Goal: Task Accomplishment & Management: Manage account settings

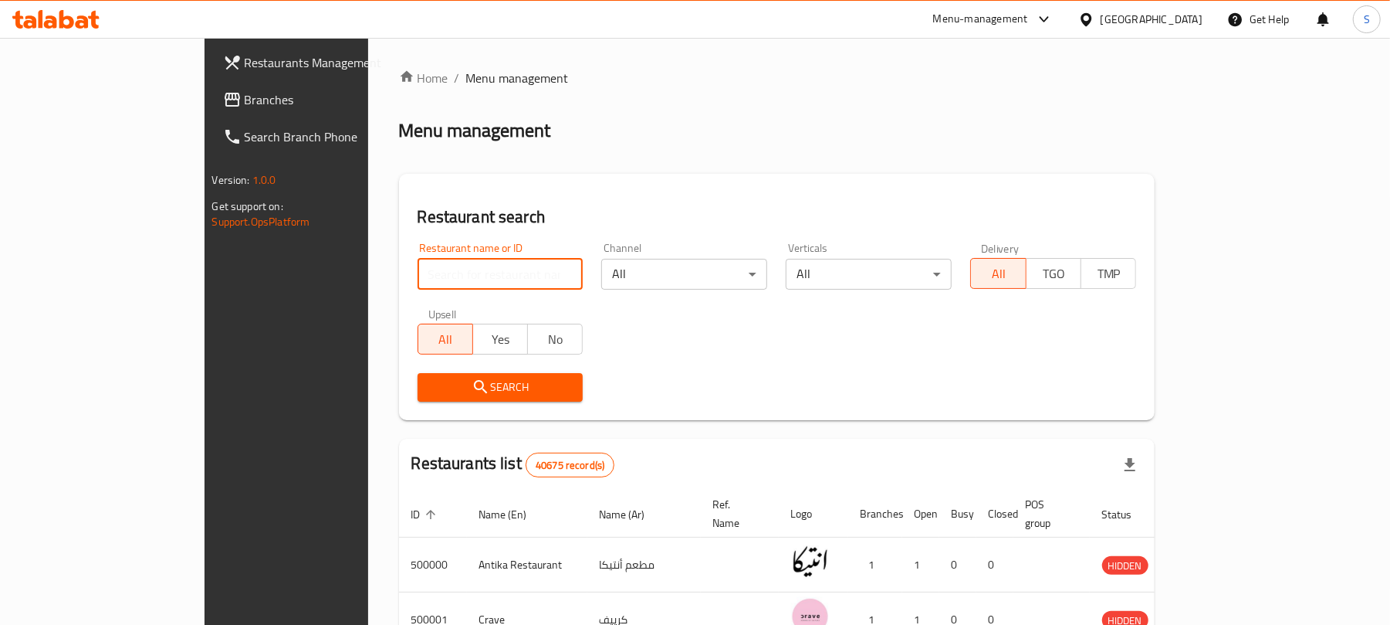
paste input "625875"
click at [418, 285] on input "625875" at bounding box center [501, 274] width 166 height 31
type input "625875"
click button "Search" at bounding box center [501, 387] width 166 height 29
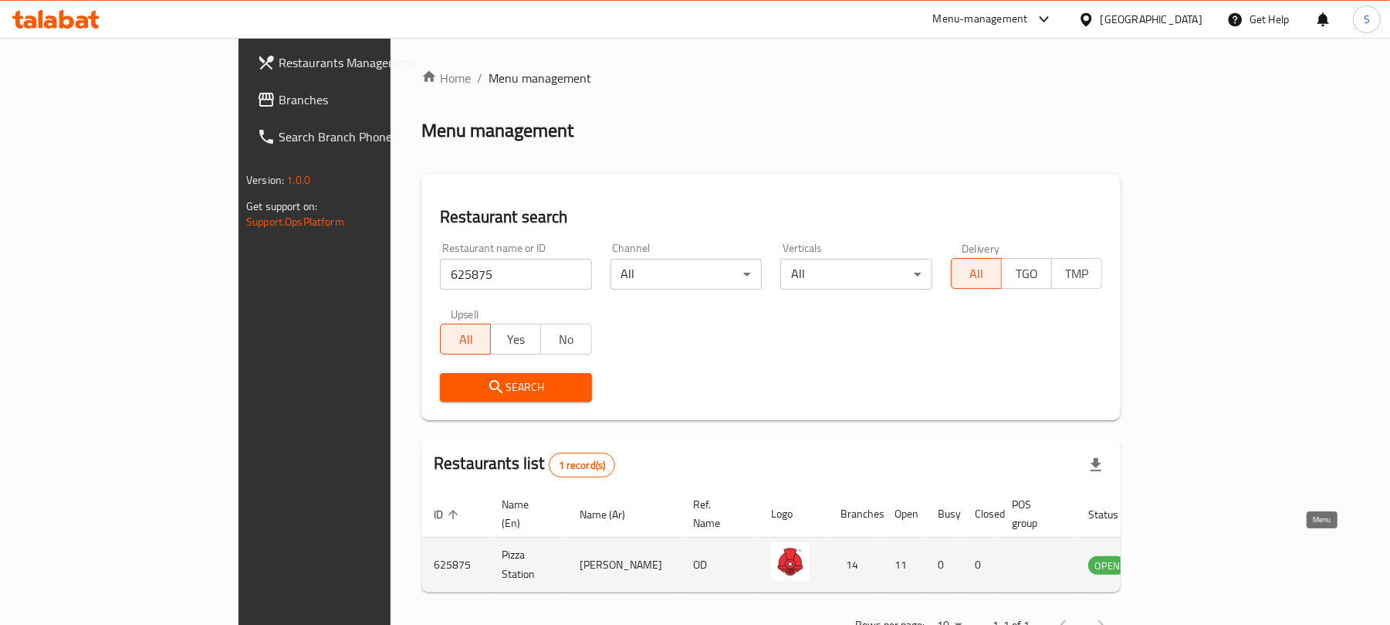
click at [1042, 468] on icon "enhanced table" at bounding box center [1179, 564] width 19 height 19
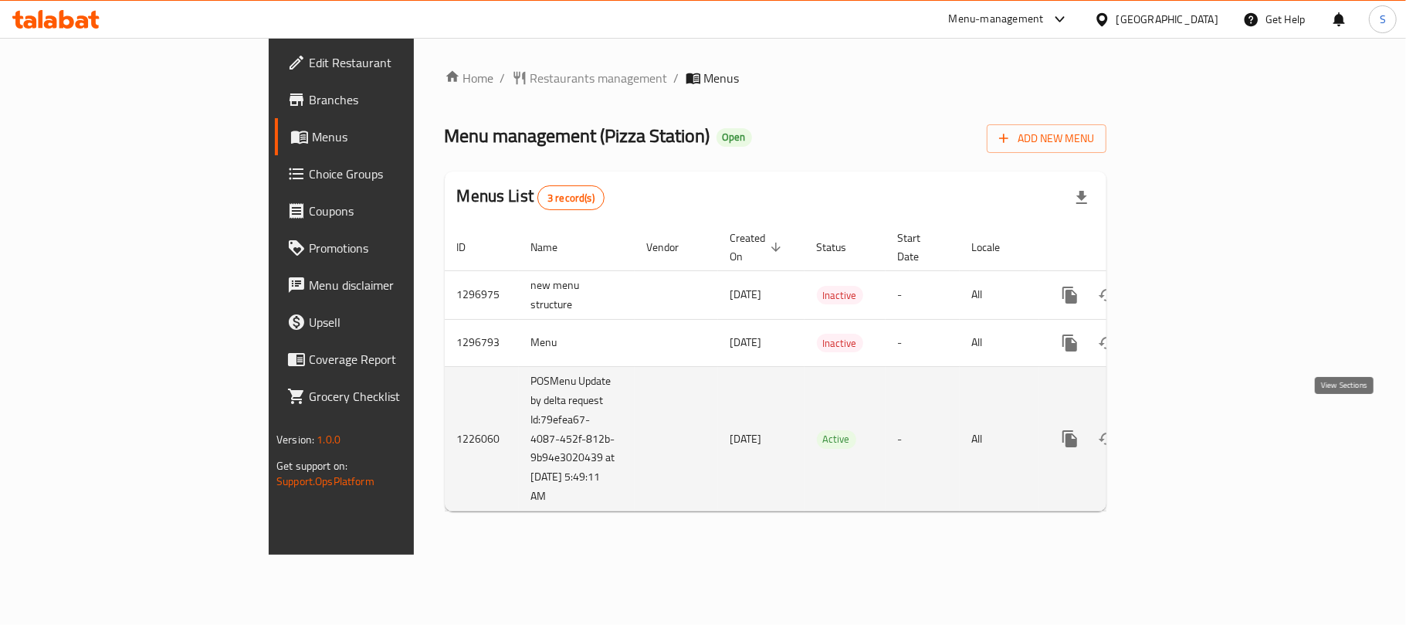
click at [1042, 432] on icon "enhanced table" at bounding box center [1181, 439] width 14 height 14
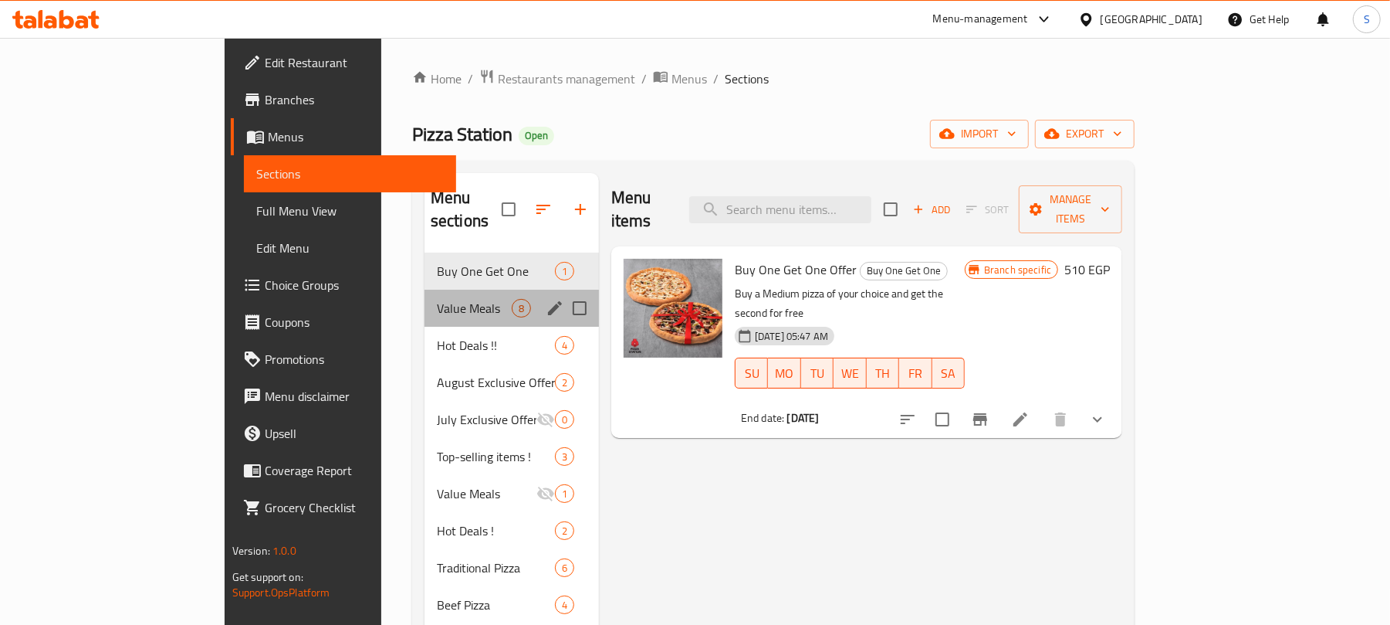
click at [425, 289] on div "Value Meals 8" at bounding box center [512, 307] width 174 height 37
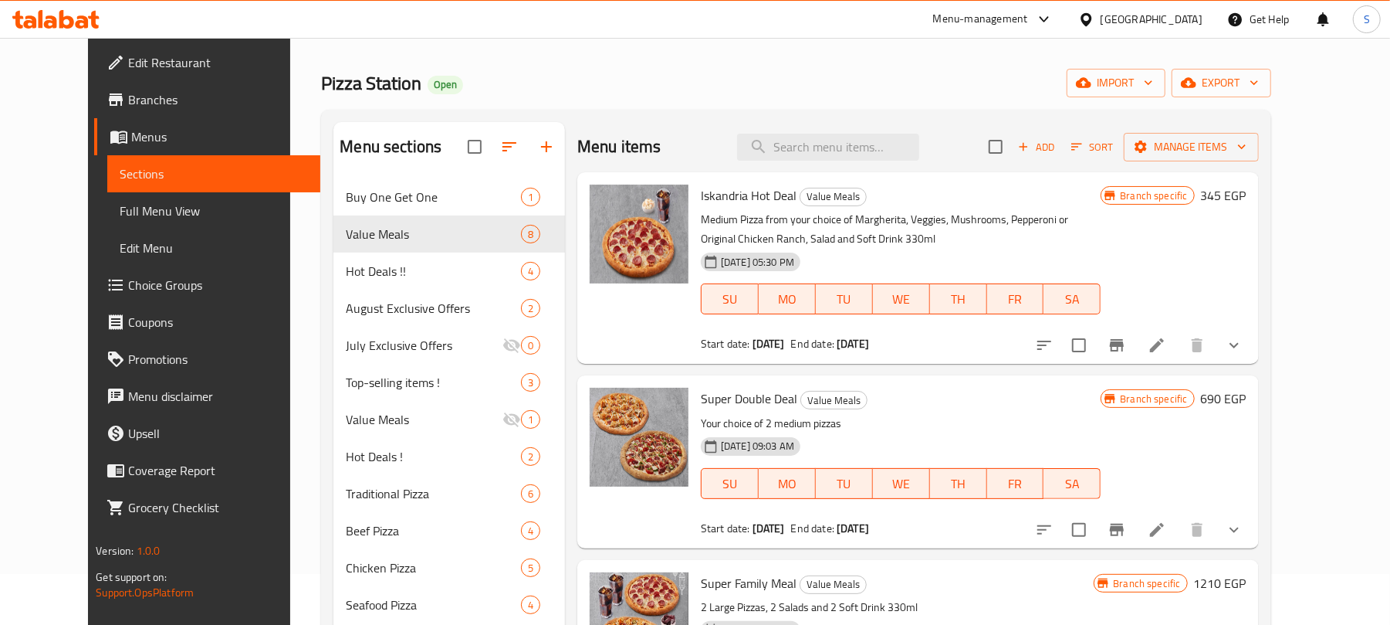
click at [1042, 317] on div "Branch specific 345 EGP" at bounding box center [1173, 268] width 145 height 167
click at [1042, 353] on button "Branch-specific-item" at bounding box center [1117, 345] width 37 height 37
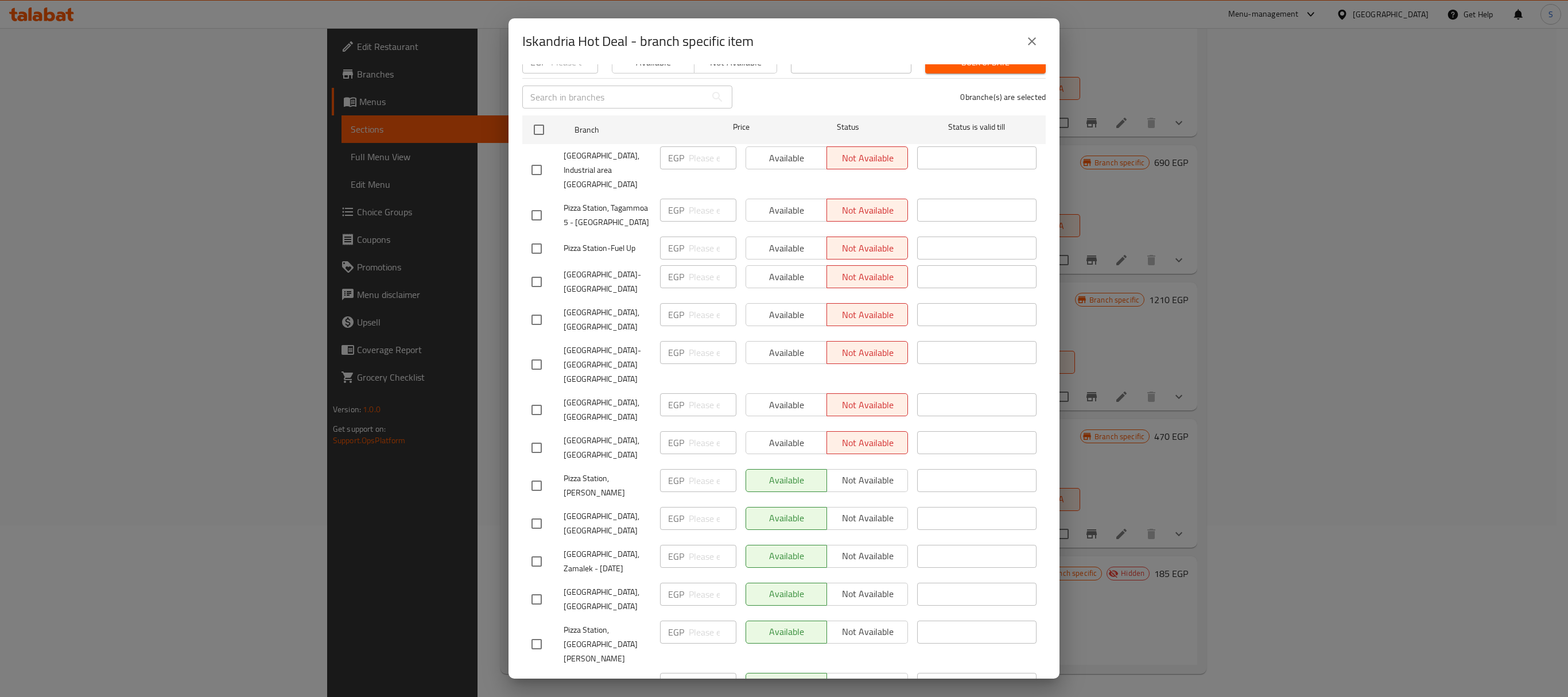
scroll to position [165, 0]
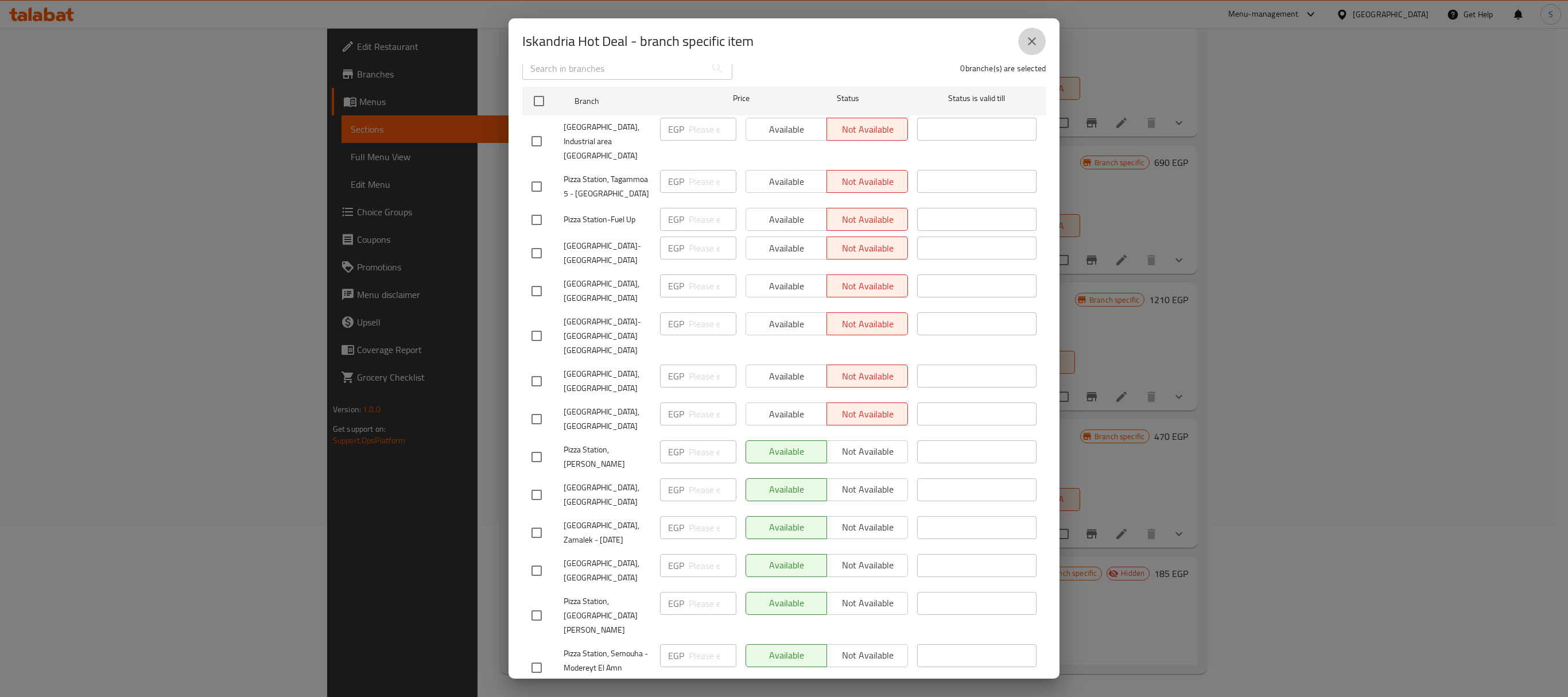
click at [775, 42] on icon "close" at bounding box center [1032, 41] width 14 height 14
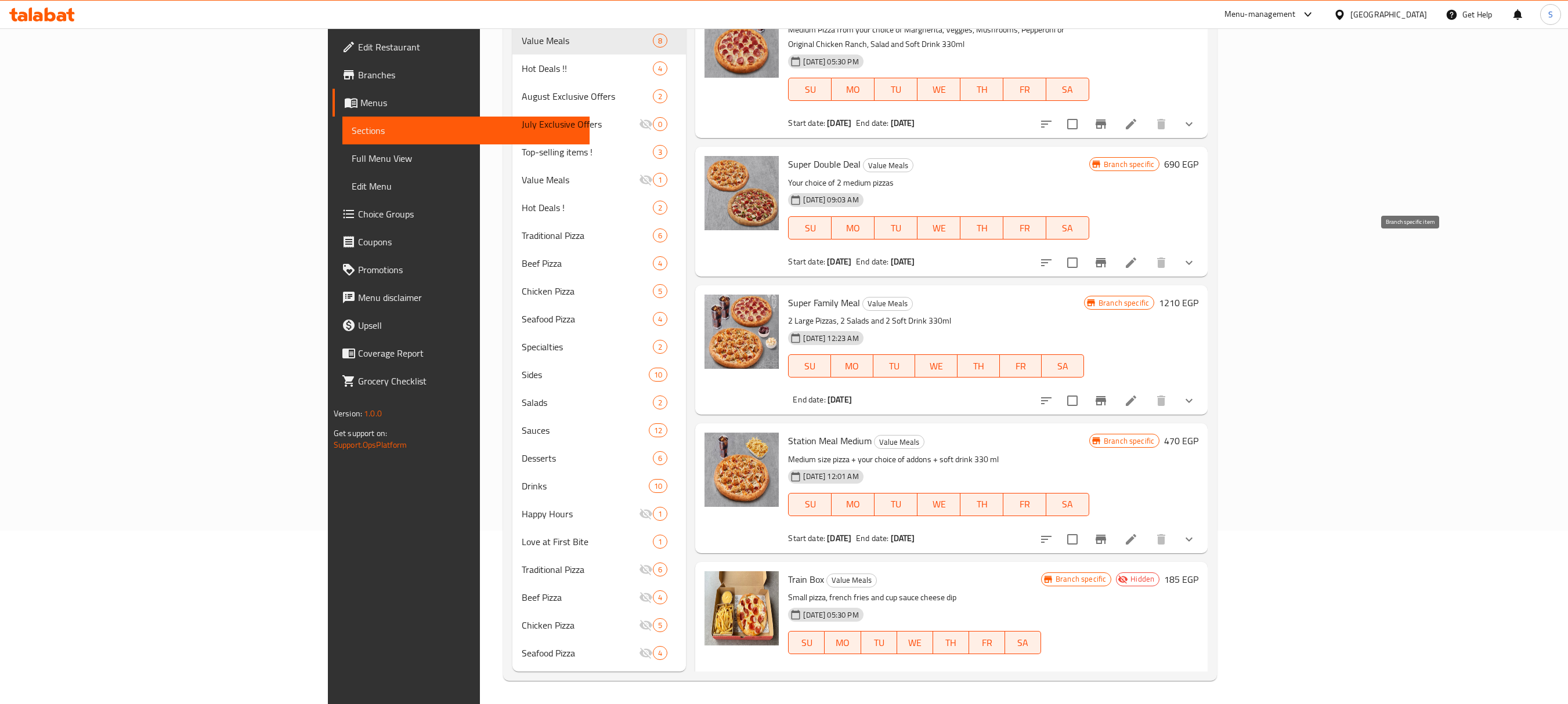
click at [783, 255] on icon "Branch-specific-item" at bounding box center [1100, 262] width 14 height 14
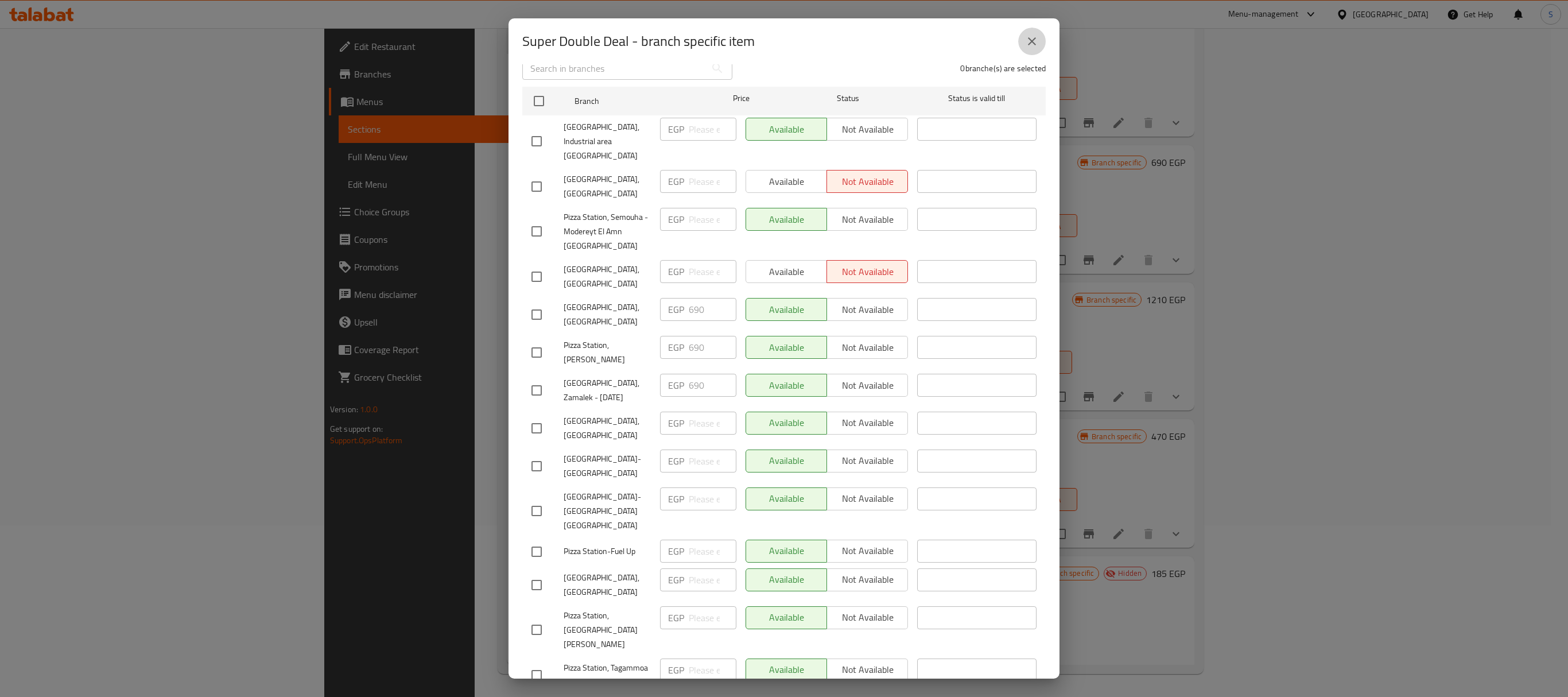
click at [775, 40] on icon "close" at bounding box center [1032, 41] width 8 height 8
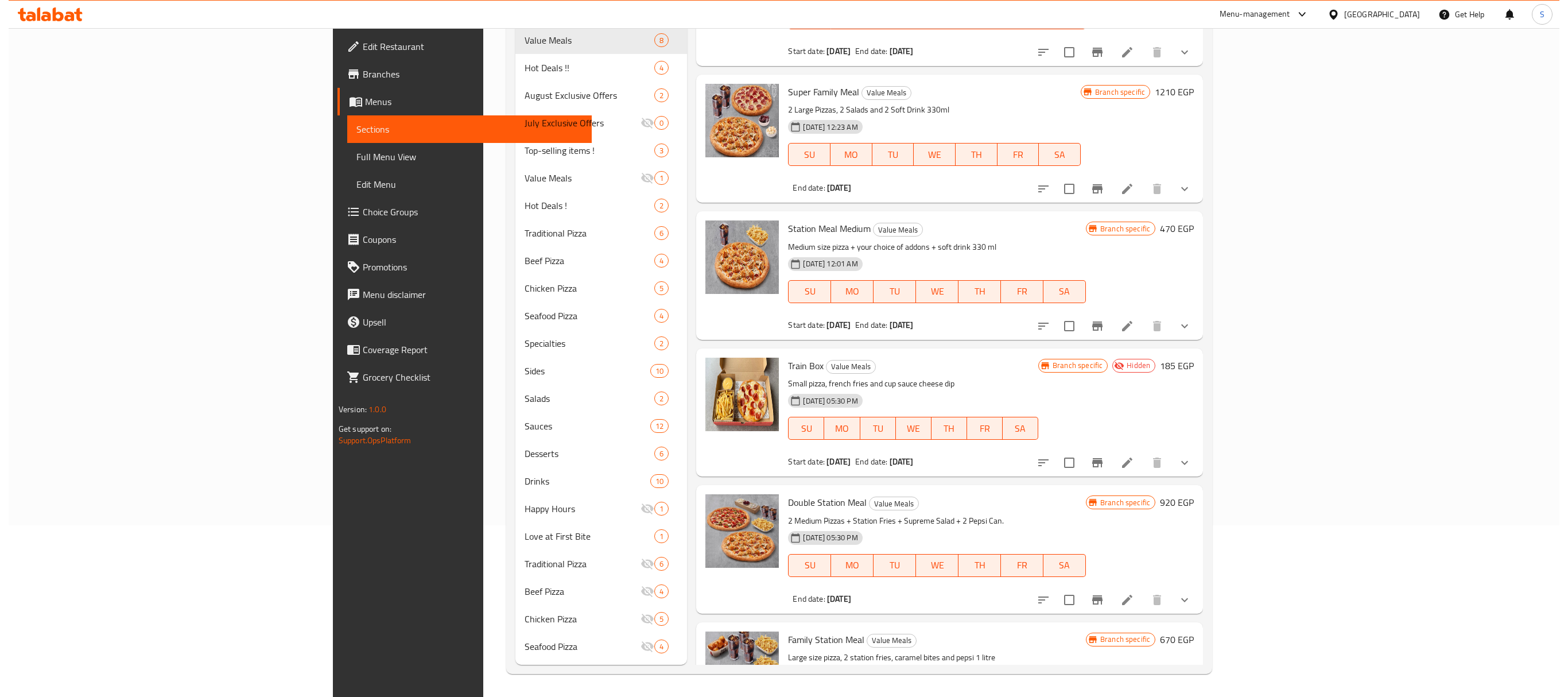
scroll to position [209, 0]
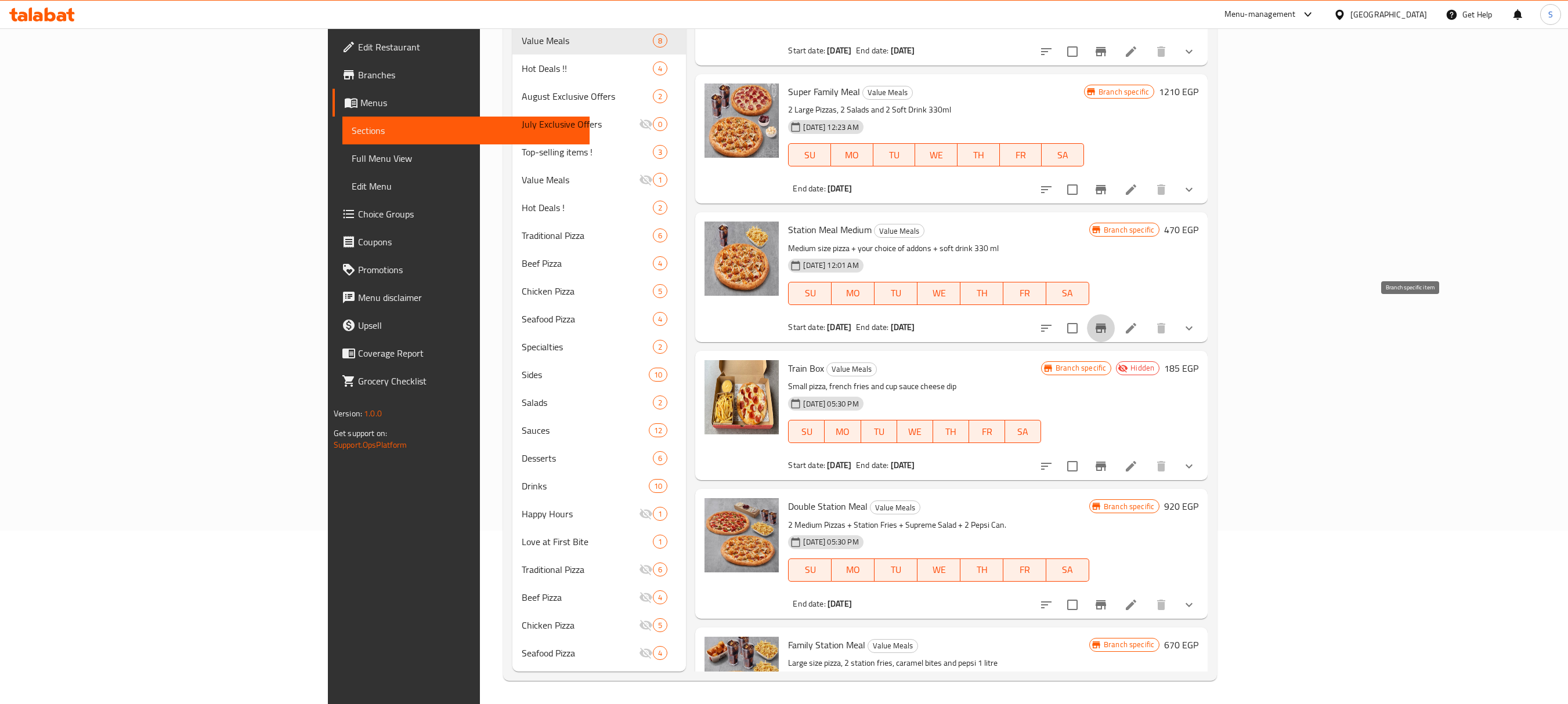
click at [783, 324] on icon "Branch-specific-item" at bounding box center [1100, 328] width 11 height 9
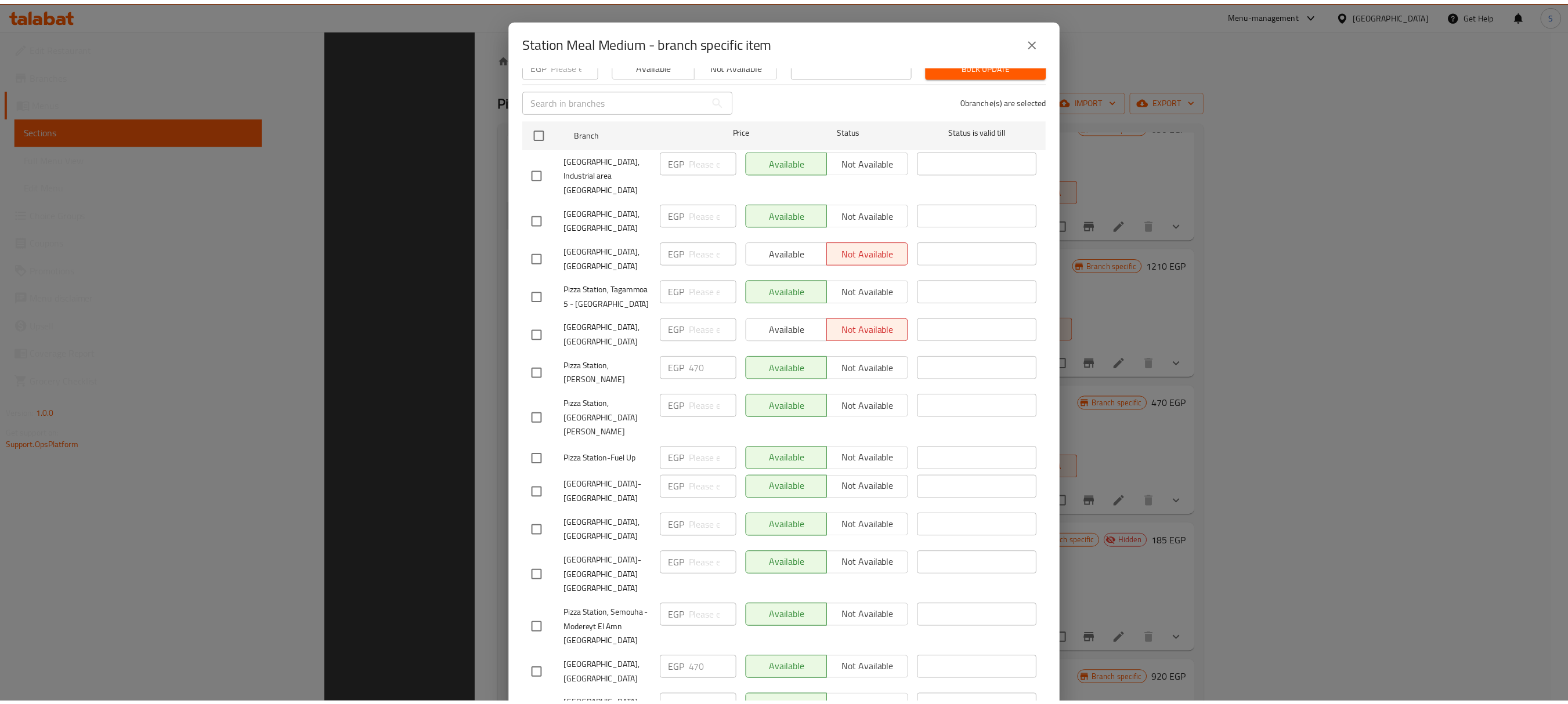
scroll to position [175, 0]
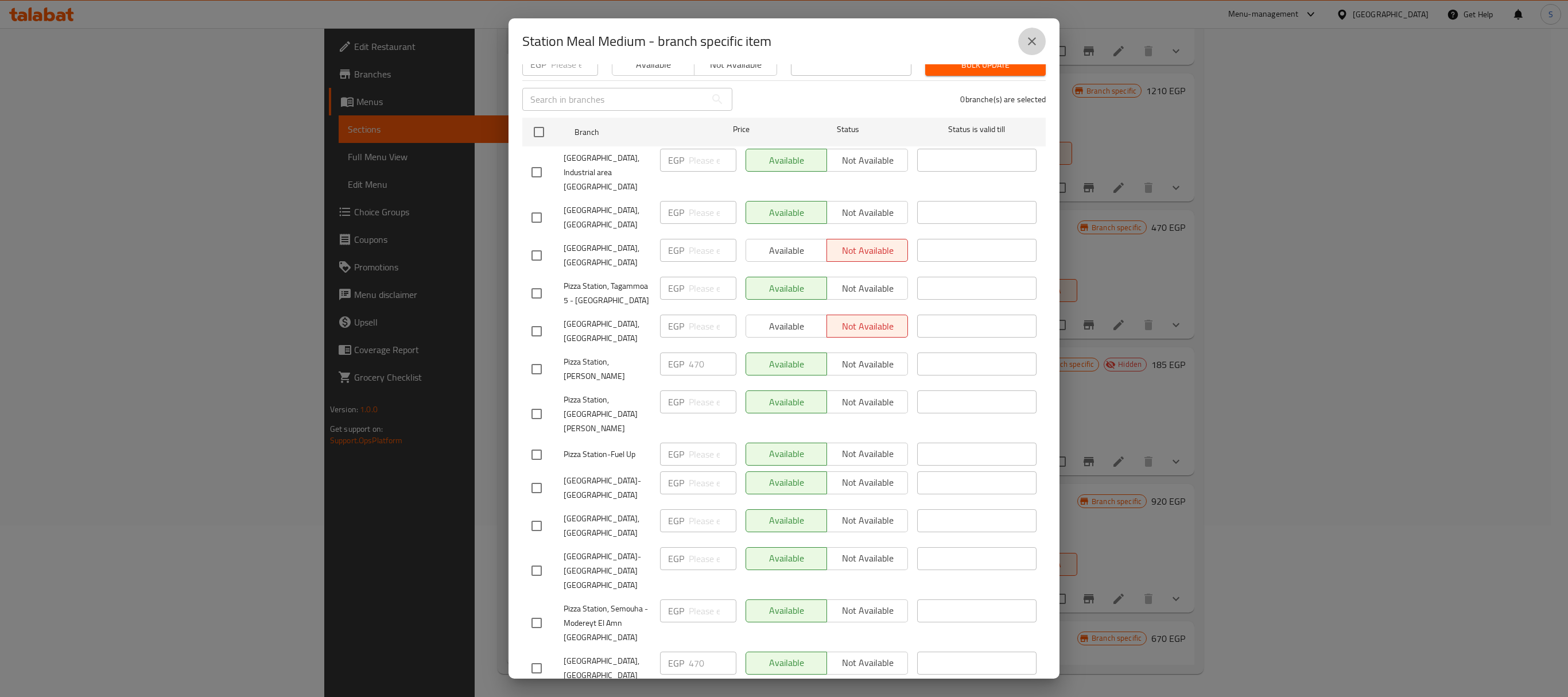
click at [775, 39] on button "close" at bounding box center [1031, 41] width 28 height 28
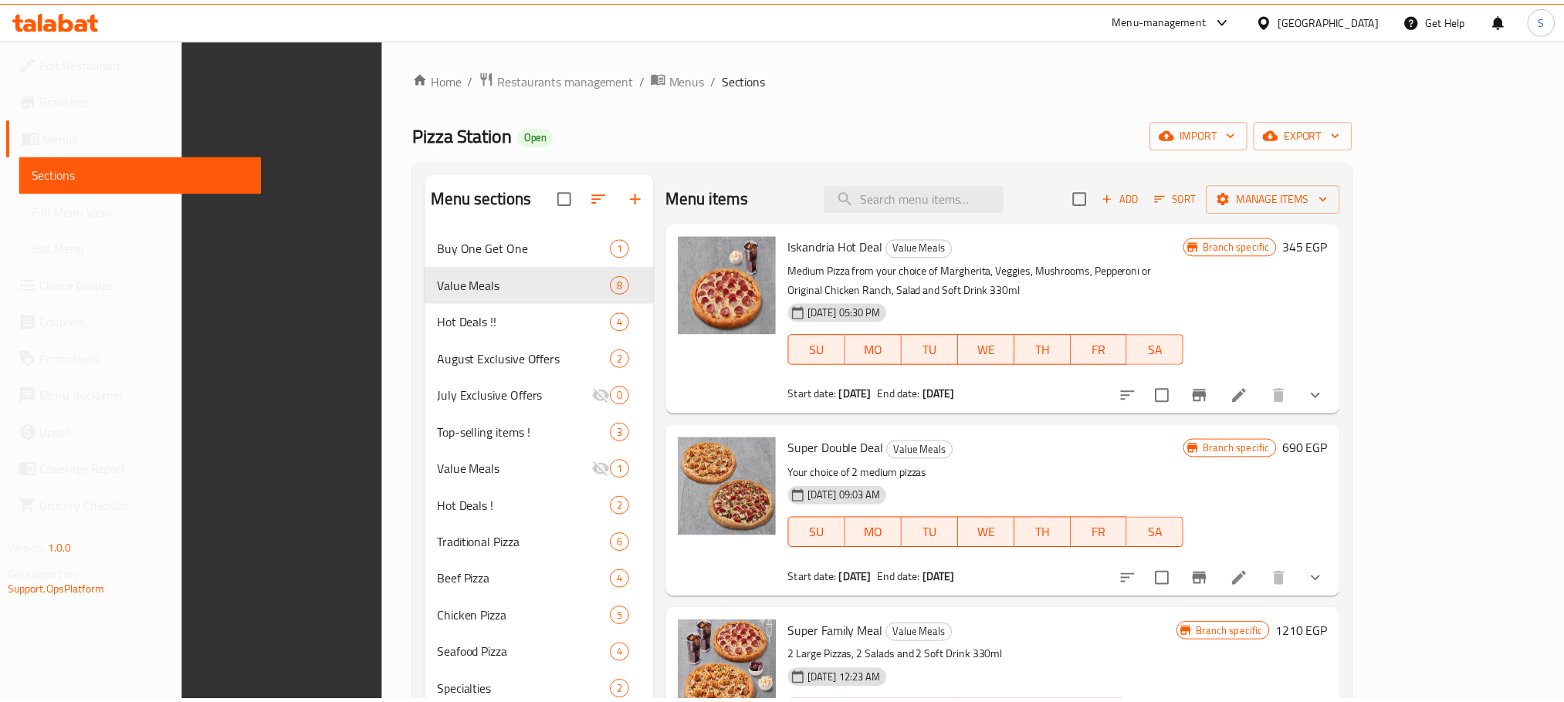
scroll to position [464, 0]
